Goal: Information Seeking & Learning: Learn about a topic

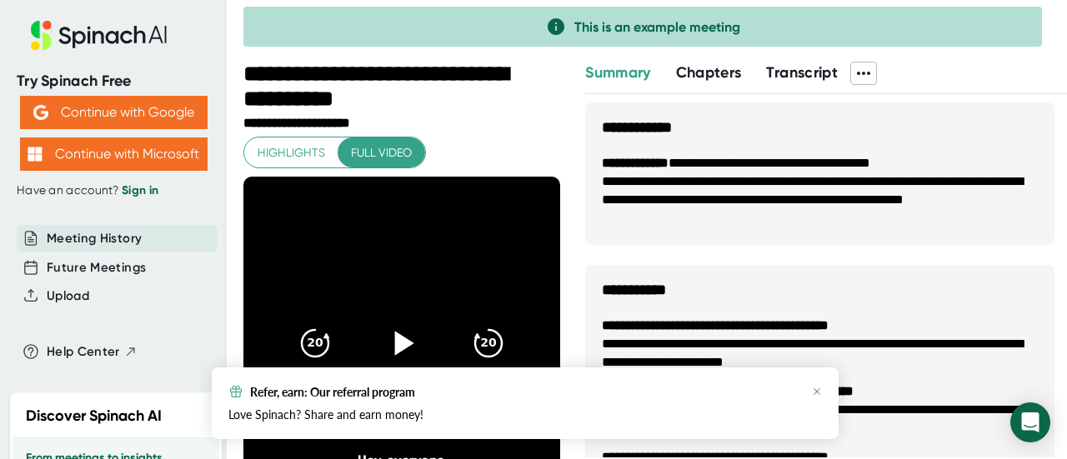
click at [407, 343] on icon at bounding box center [402, 344] width 42 height 42
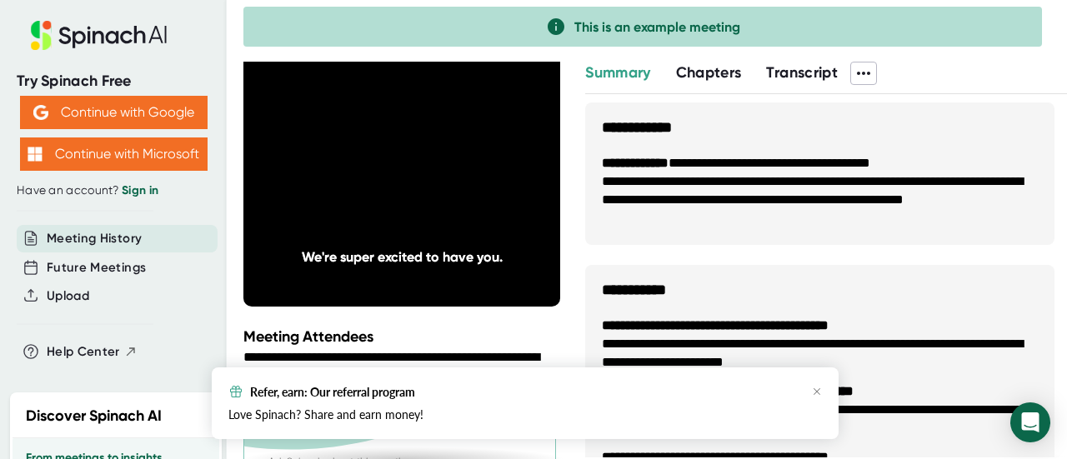
scroll to position [204, 0]
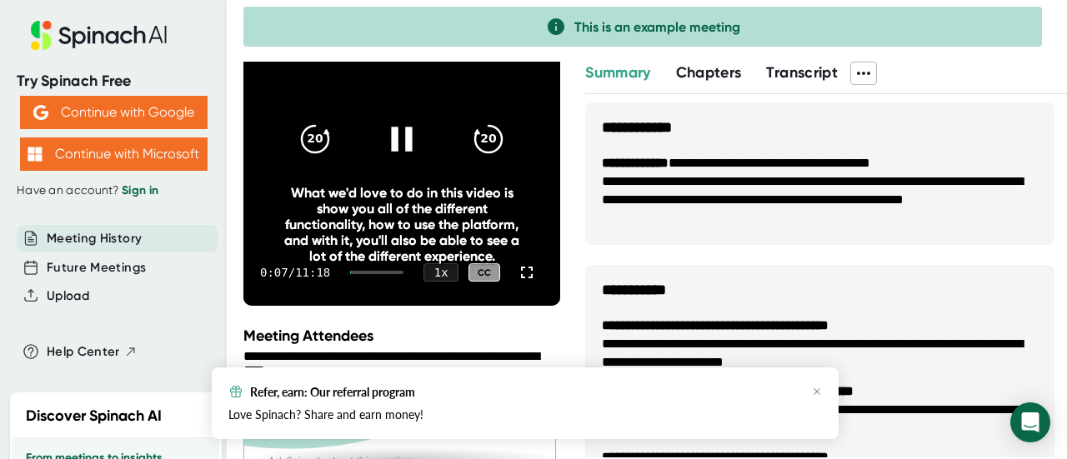
click at [358, 188] on div "What we'd love to do in this video is show you all of the different functionali…" at bounding box center [401, 224] width 253 height 79
click at [388, 128] on icon at bounding box center [402, 139] width 42 height 42
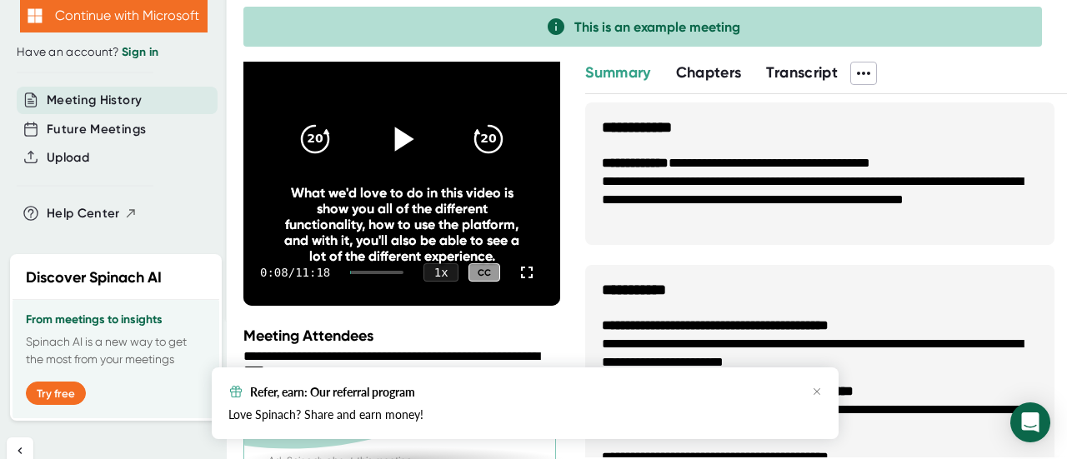
scroll to position [137, 0]
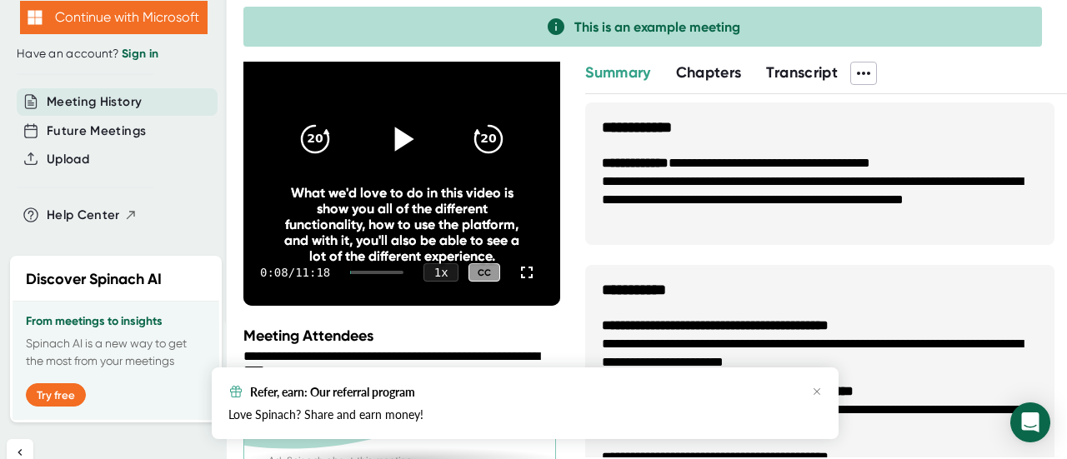
click at [96, 102] on span "Meeting History" at bounding box center [94, 102] width 95 height 19
click at [97, 99] on span "Meeting History" at bounding box center [94, 102] width 95 height 19
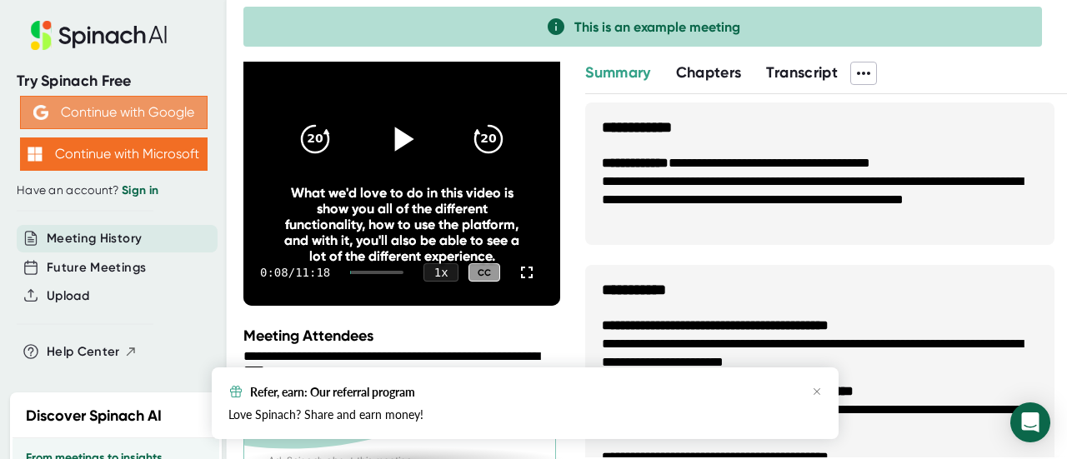
click at [108, 98] on button "Continue with Google" at bounding box center [114, 112] width 188 height 33
